Goal: Task Accomplishment & Management: Use online tool/utility

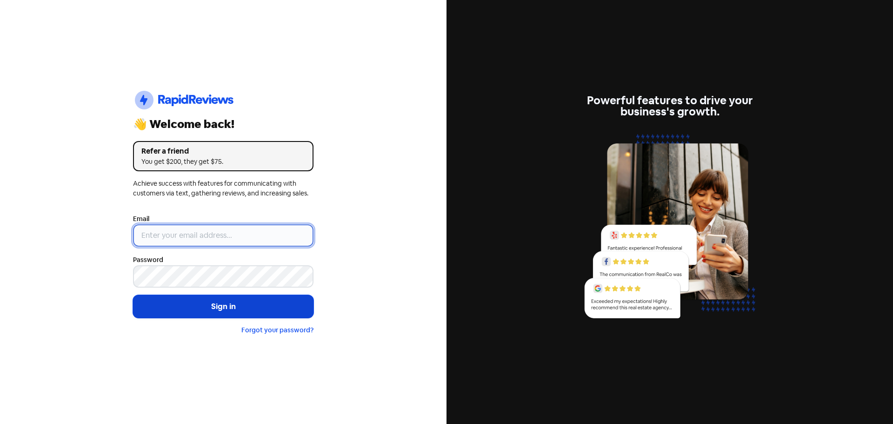
type input "[EMAIL_ADDRESS][DOMAIN_NAME]"
click at [238, 307] on button "Sign in" at bounding box center [223, 306] width 180 height 23
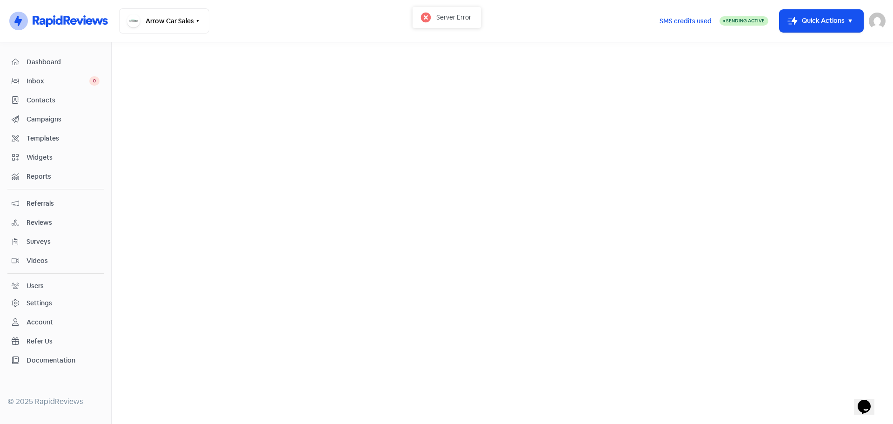
click at [39, 224] on span "Reviews" at bounding box center [62, 223] width 73 height 10
click at [288, 51] on link "Reviews" at bounding box center [294, 53] width 29 height 11
